Goal: Find specific page/section: Find specific page/section

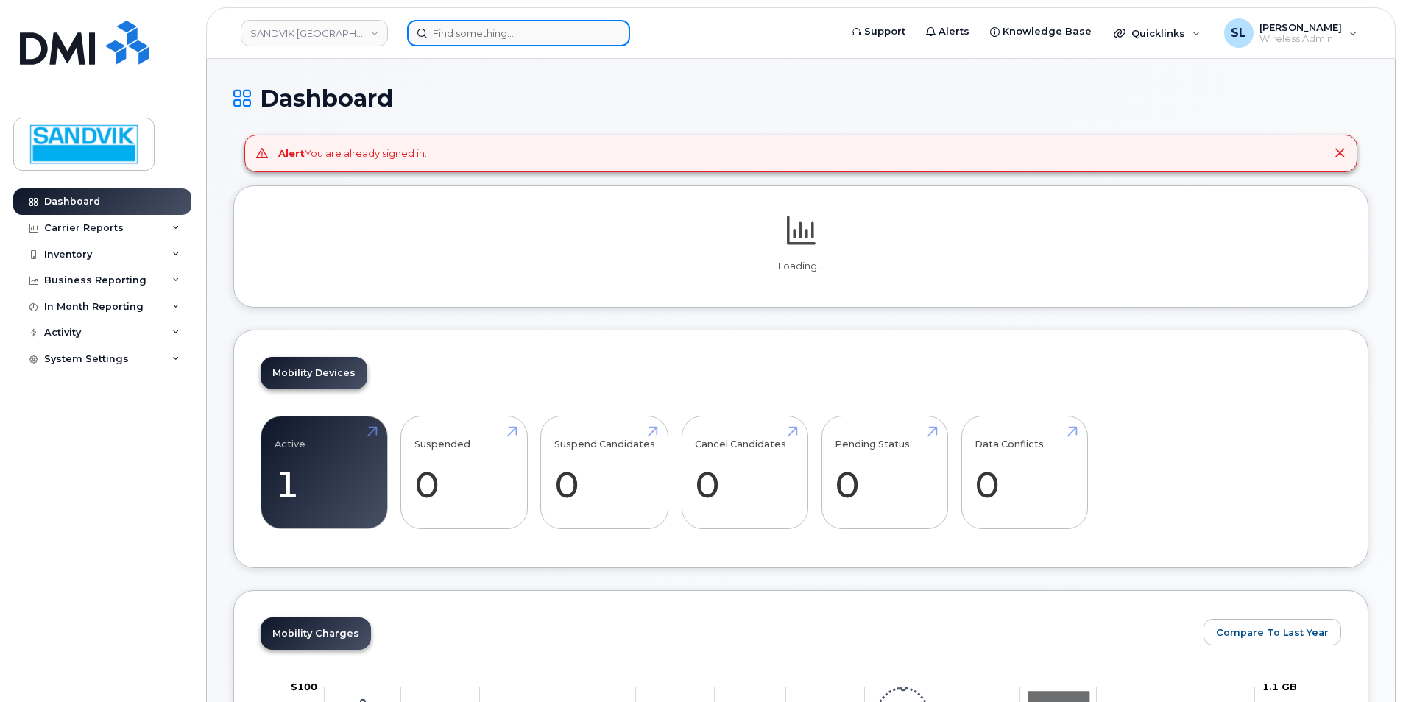
click at [464, 38] on input at bounding box center [518, 33] width 223 height 27
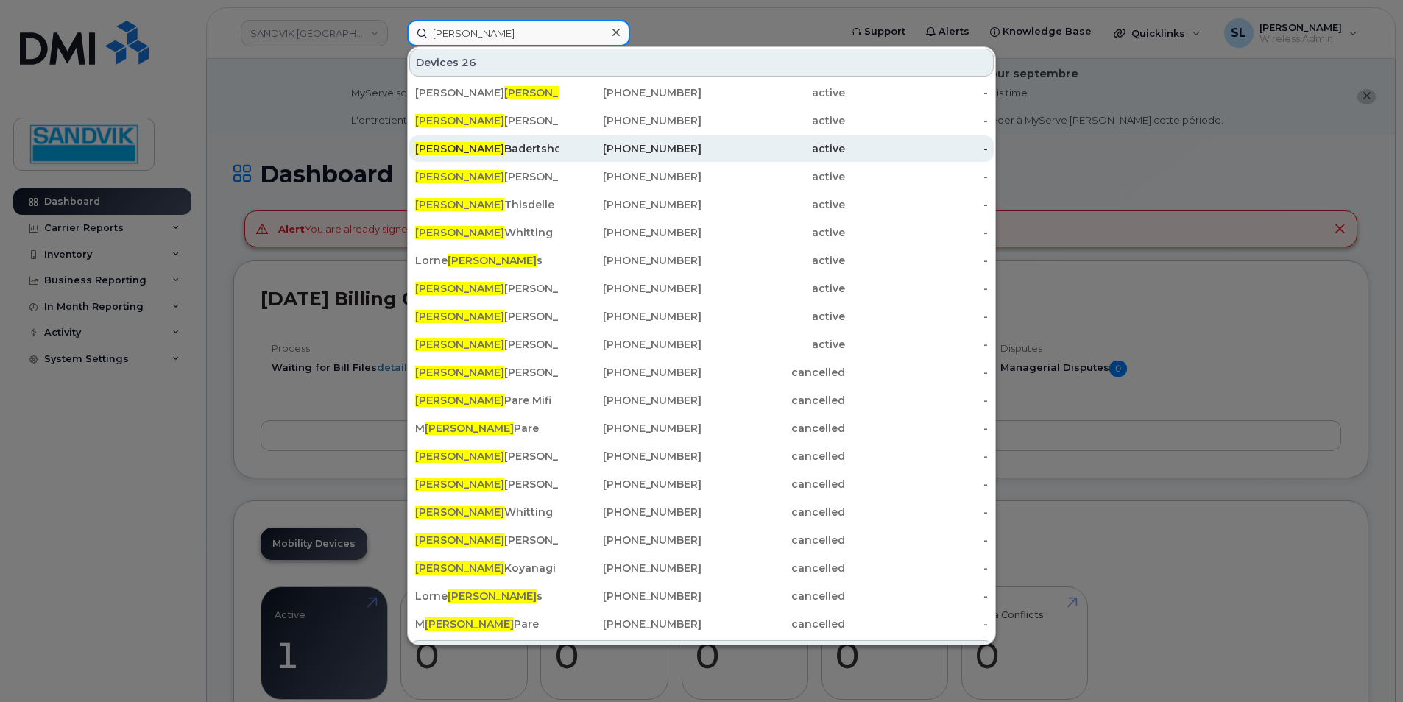
type input "[PERSON_NAME]"
click at [500, 146] on div "Robert Badertshcher" at bounding box center [487, 148] width 144 height 15
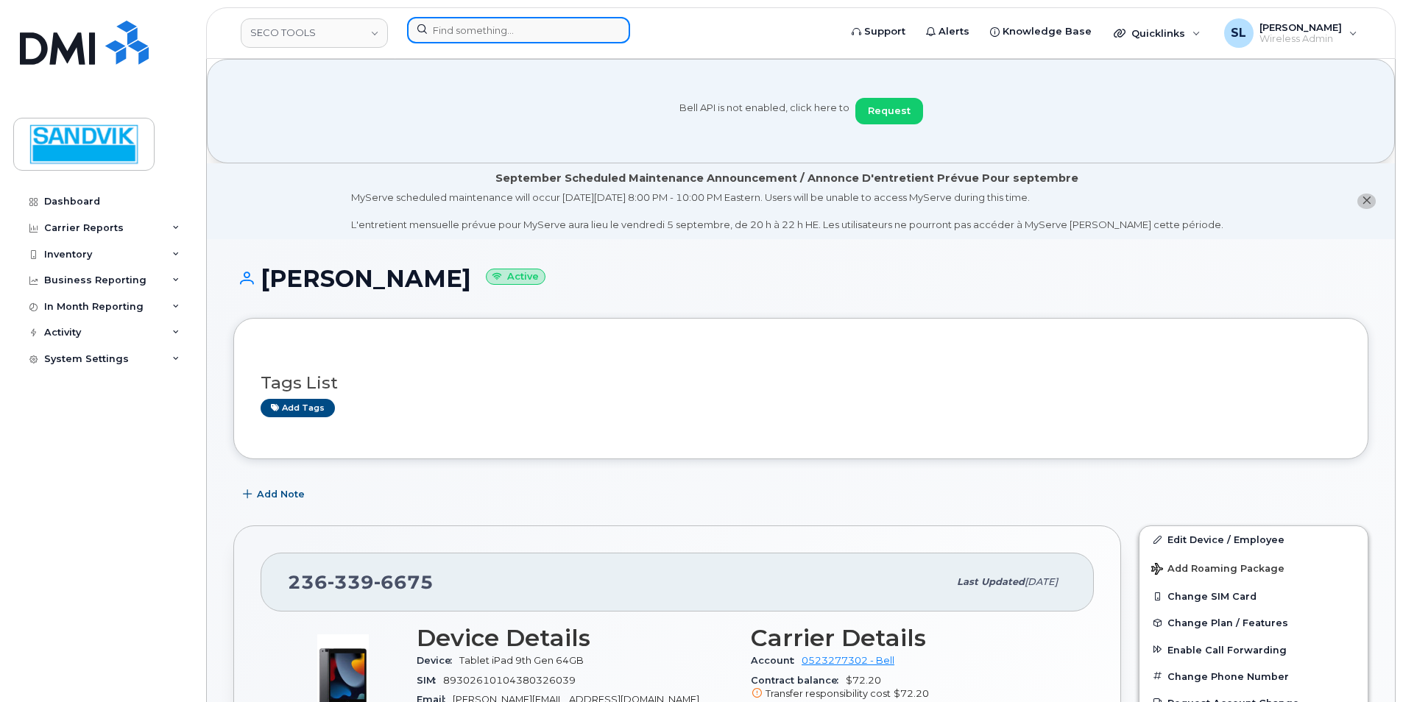
click at [460, 29] on input at bounding box center [518, 30] width 223 height 27
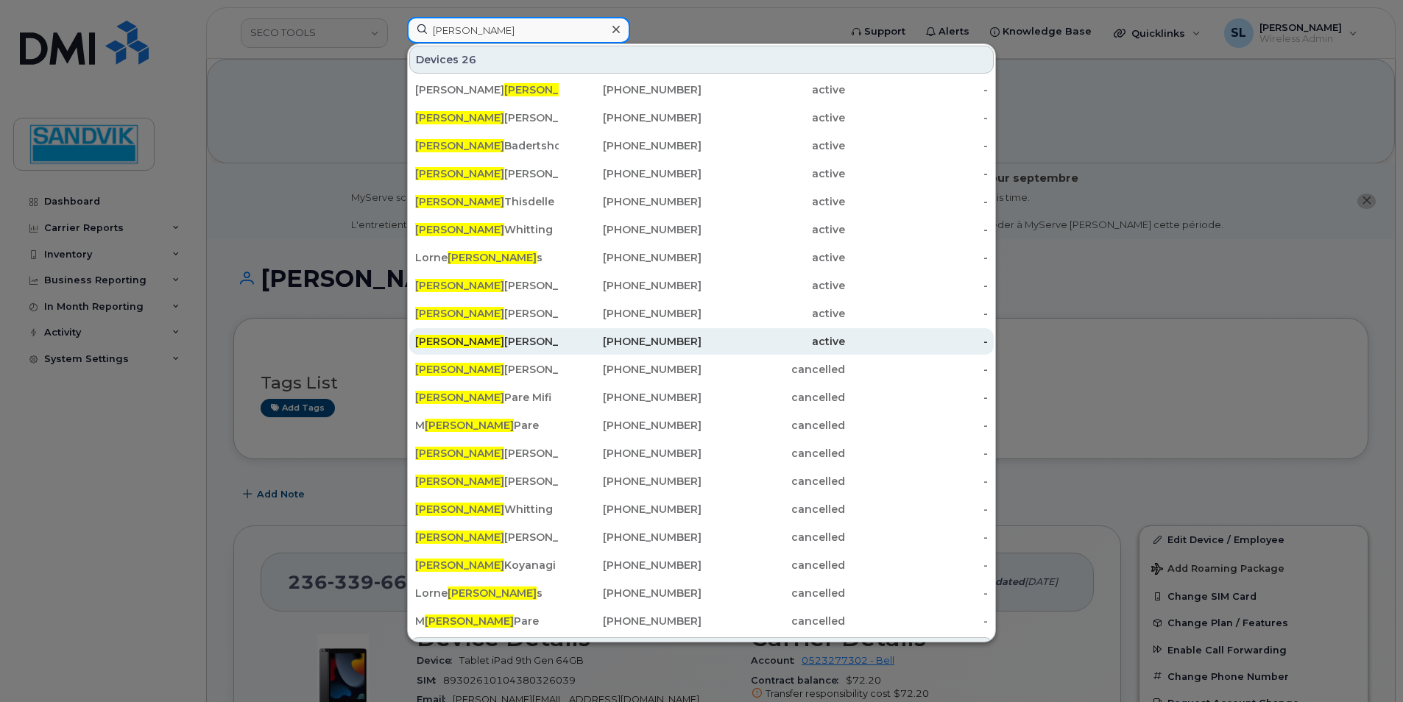
type input "[PERSON_NAME]"
click at [515, 339] on div "[PERSON_NAME]" at bounding box center [487, 341] width 144 height 15
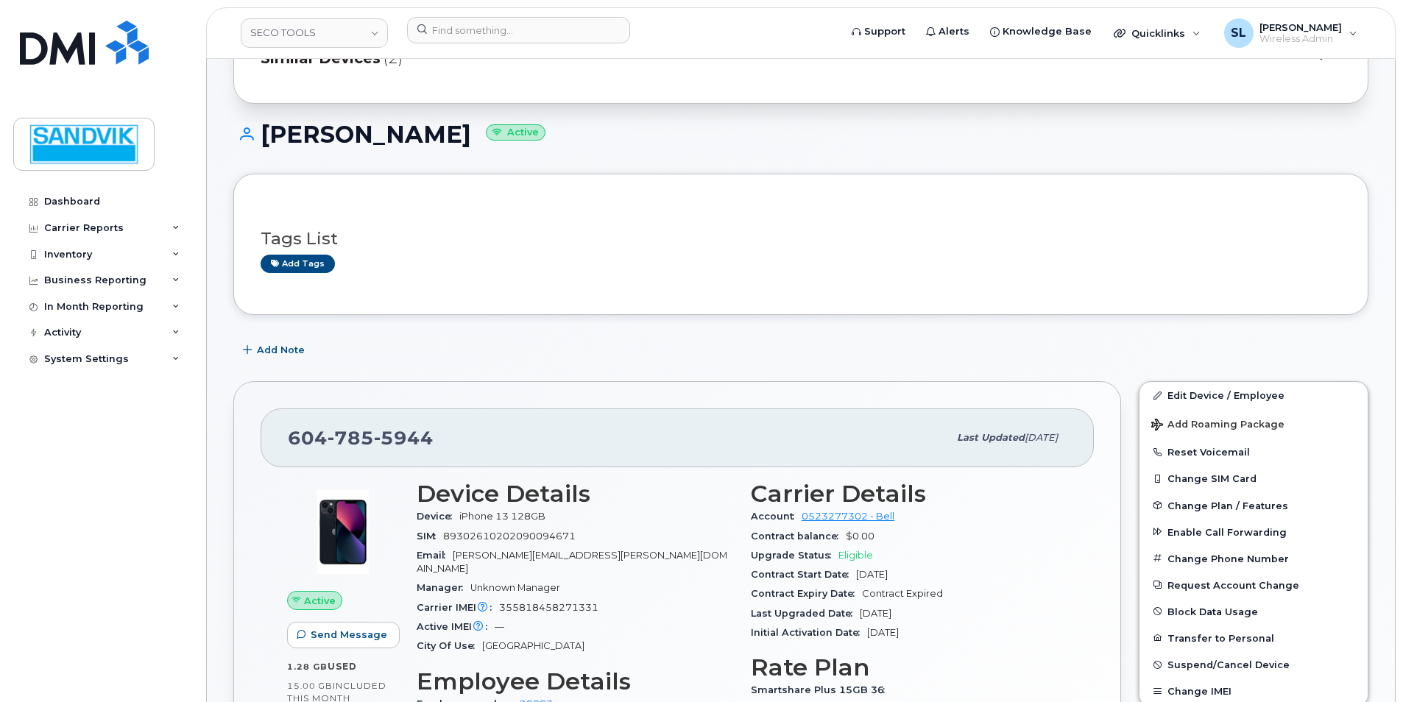
scroll to position [294, 0]
